Goal: Information Seeking & Learning: Check status

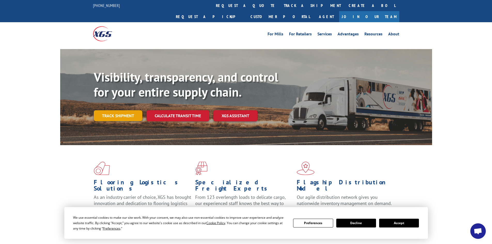
click at [122, 110] on link "Track shipment" at bounding box center [118, 115] width 49 height 11
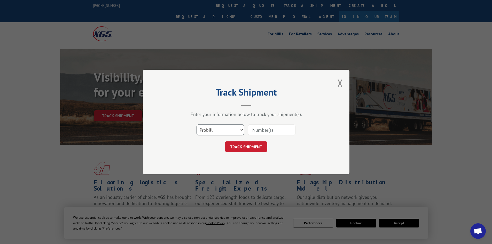
click at [226, 132] on select "Select category... Probill BOL PO" at bounding box center [221, 130] width 48 height 11
select select "po"
click at [197, 125] on select "Select category... Probill BOL PO" at bounding box center [221, 130] width 48 height 11
click at [272, 128] on input at bounding box center [272, 130] width 48 height 11
paste input "13573921"
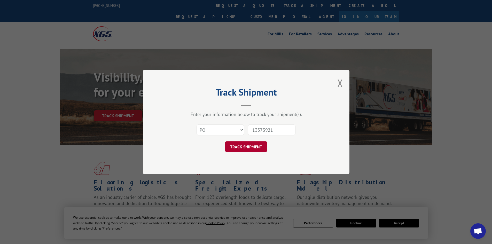
type input "13573921"
click at [245, 152] on button "TRACK SHIPMENT" at bounding box center [246, 146] width 42 height 11
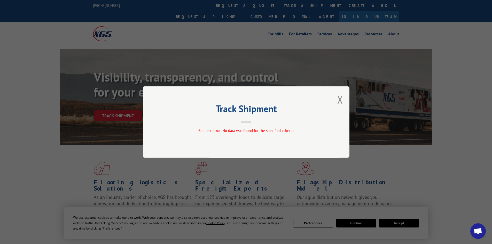
click at [339, 99] on button "Close modal" at bounding box center [340, 100] width 6 height 14
